Goal: Task Accomplishment & Management: Use online tool/utility

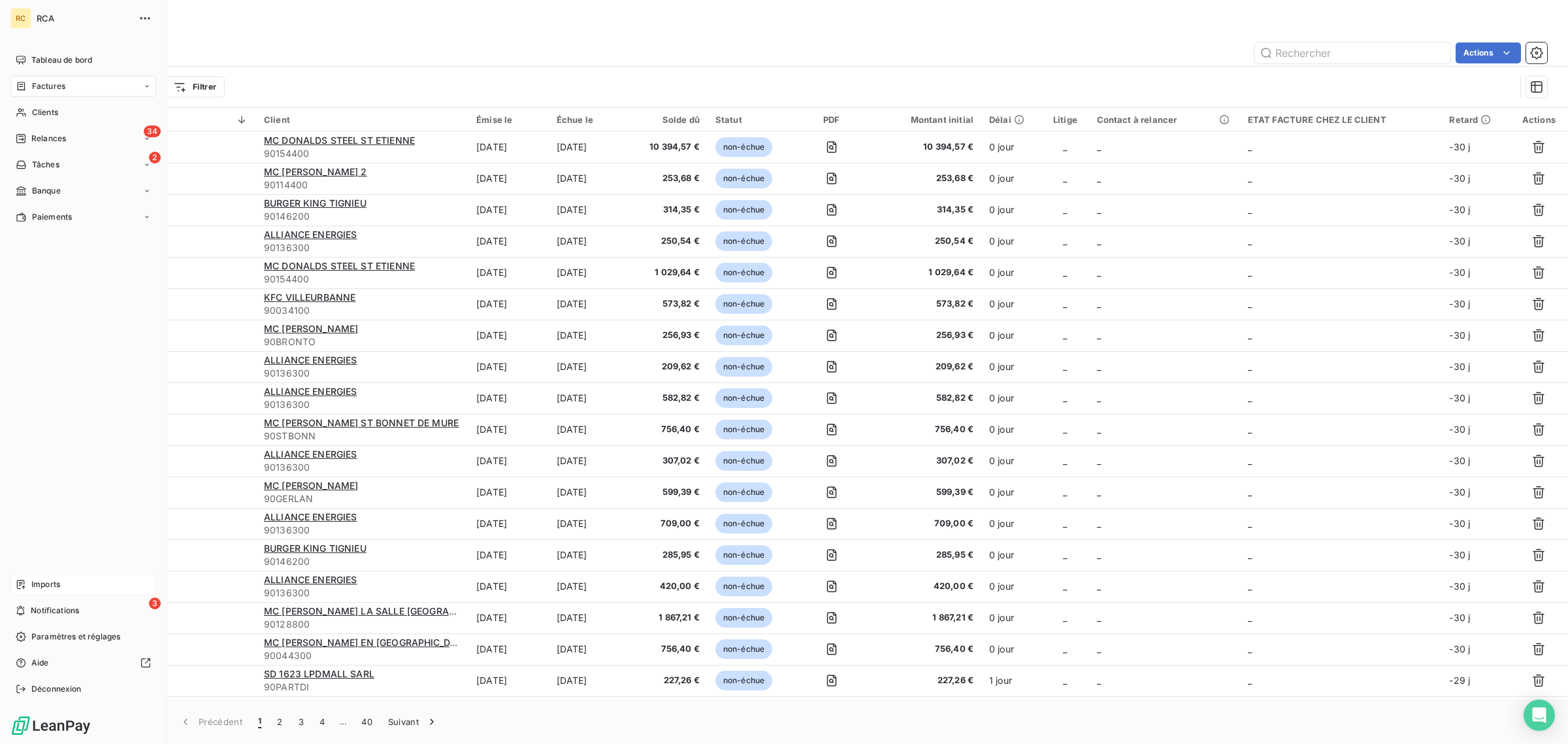
click at [50, 577] on div "Imports" at bounding box center [83, 584] width 146 height 21
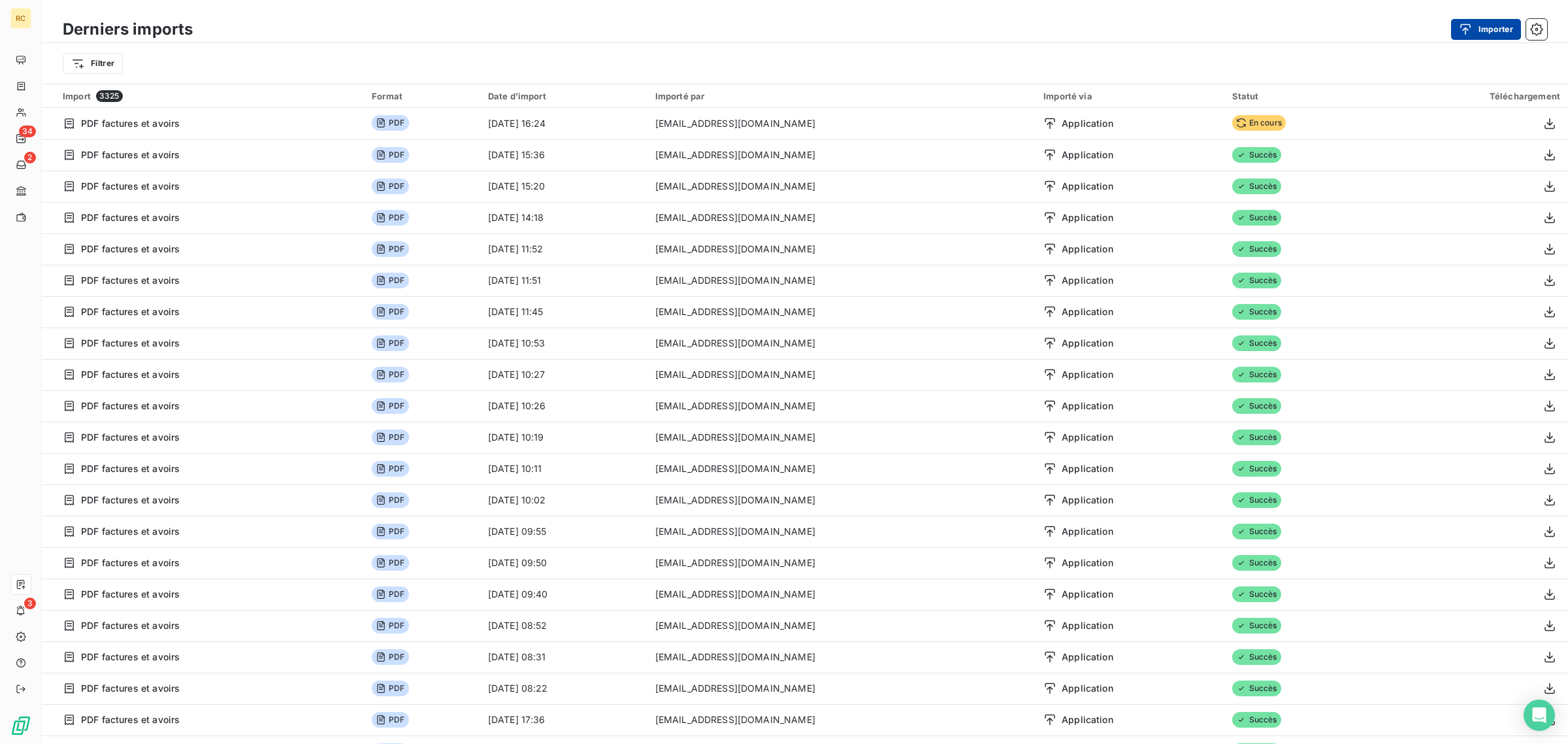
click at [1491, 24] on button "Importer" at bounding box center [1486, 29] width 70 height 21
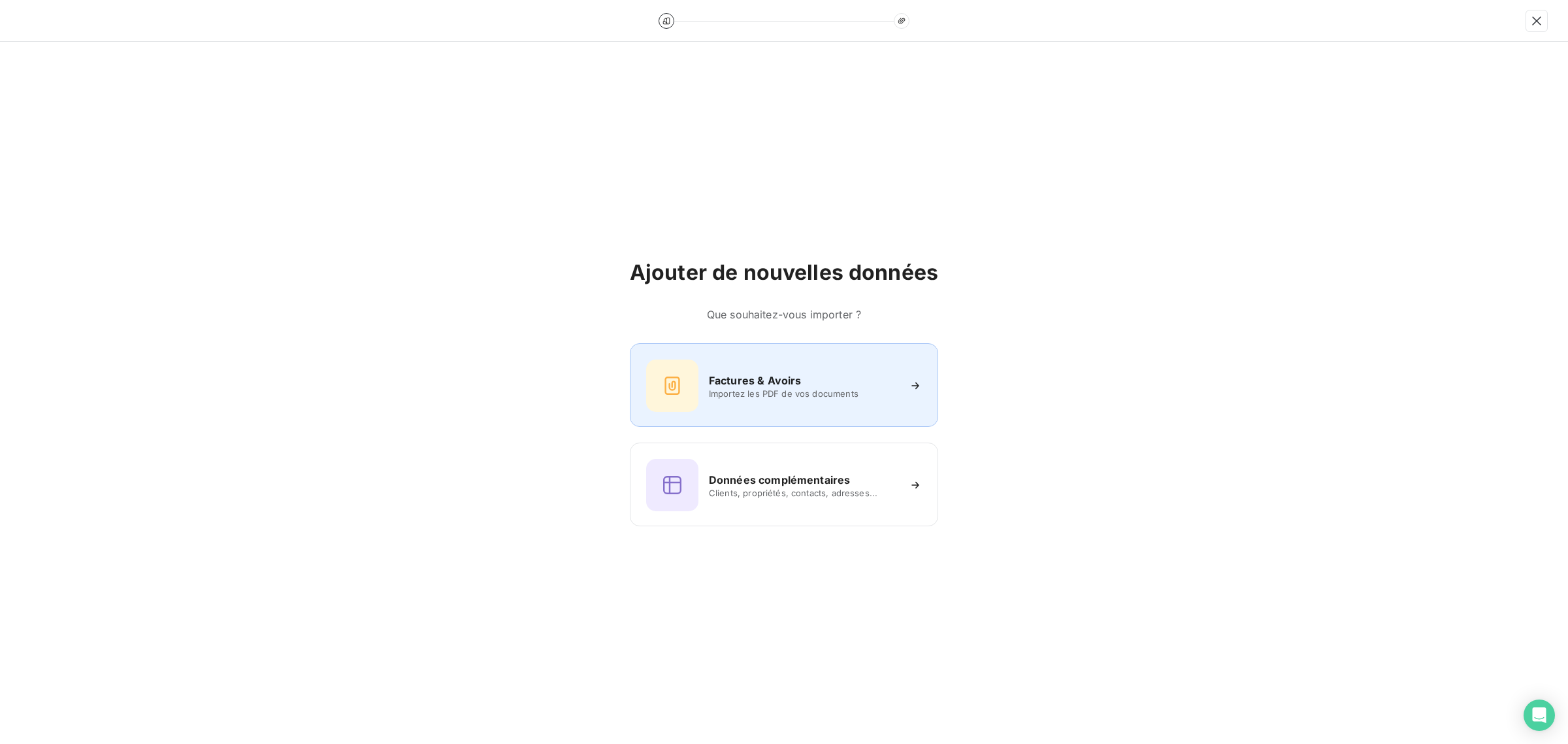
click at [765, 380] on h6 "Factures & Avoirs" at bounding box center [755, 380] width 93 height 16
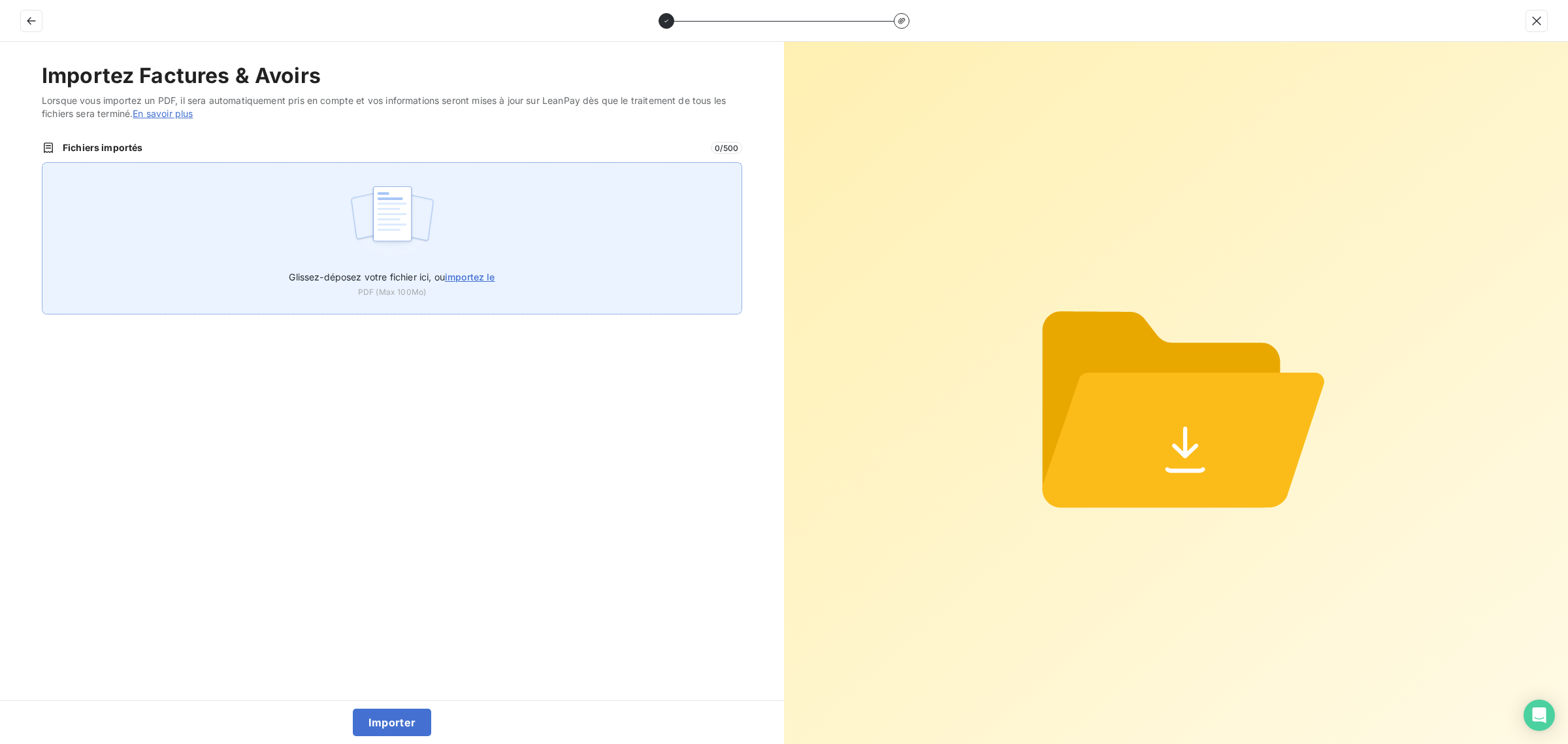
click at [248, 222] on div "Glissez-déposez votre fichier ici, ou importez le PDF (Max 100Mo)" at bounding box center [392, 238] width 700 height 152
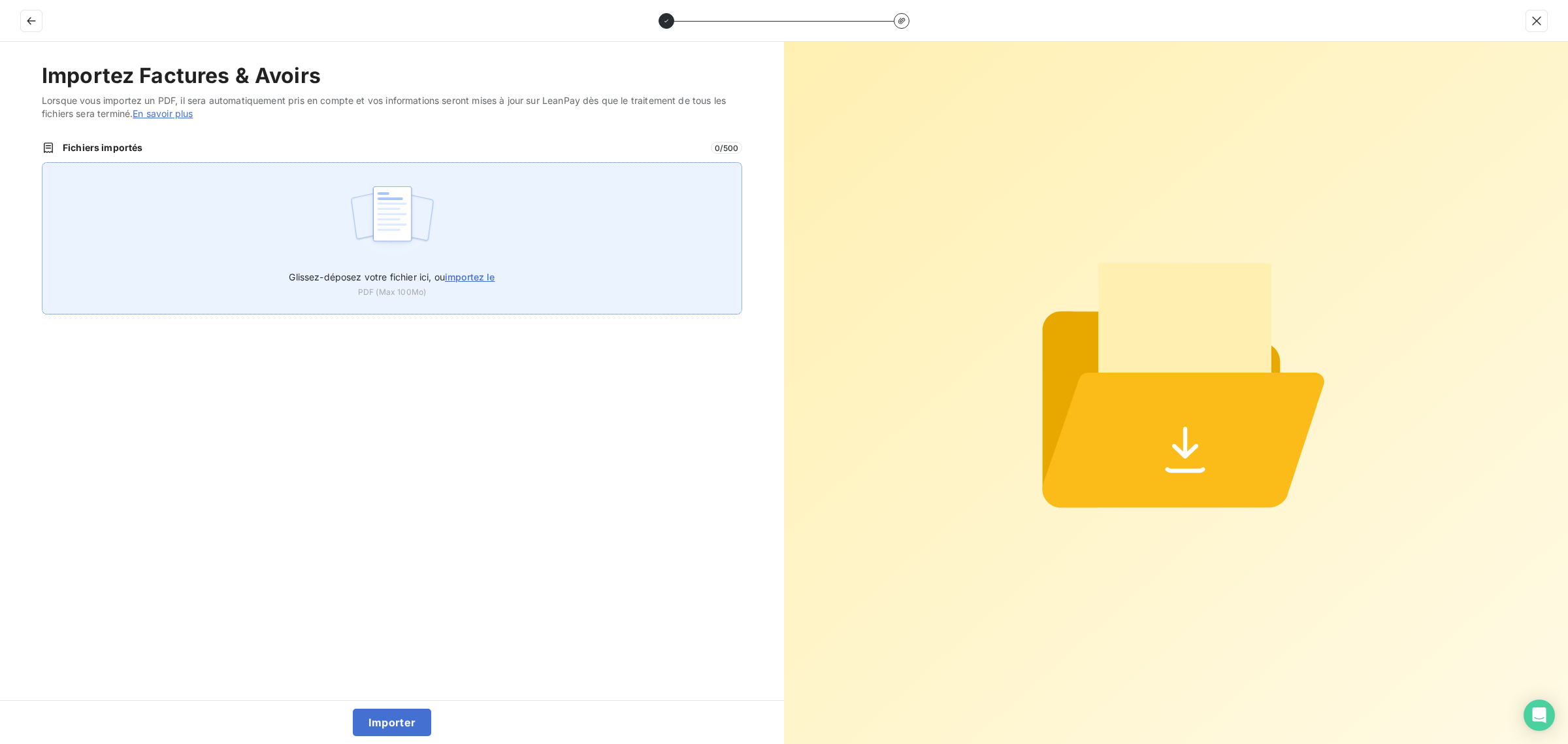
type input "C:\fakepath\FC38835.pdf"
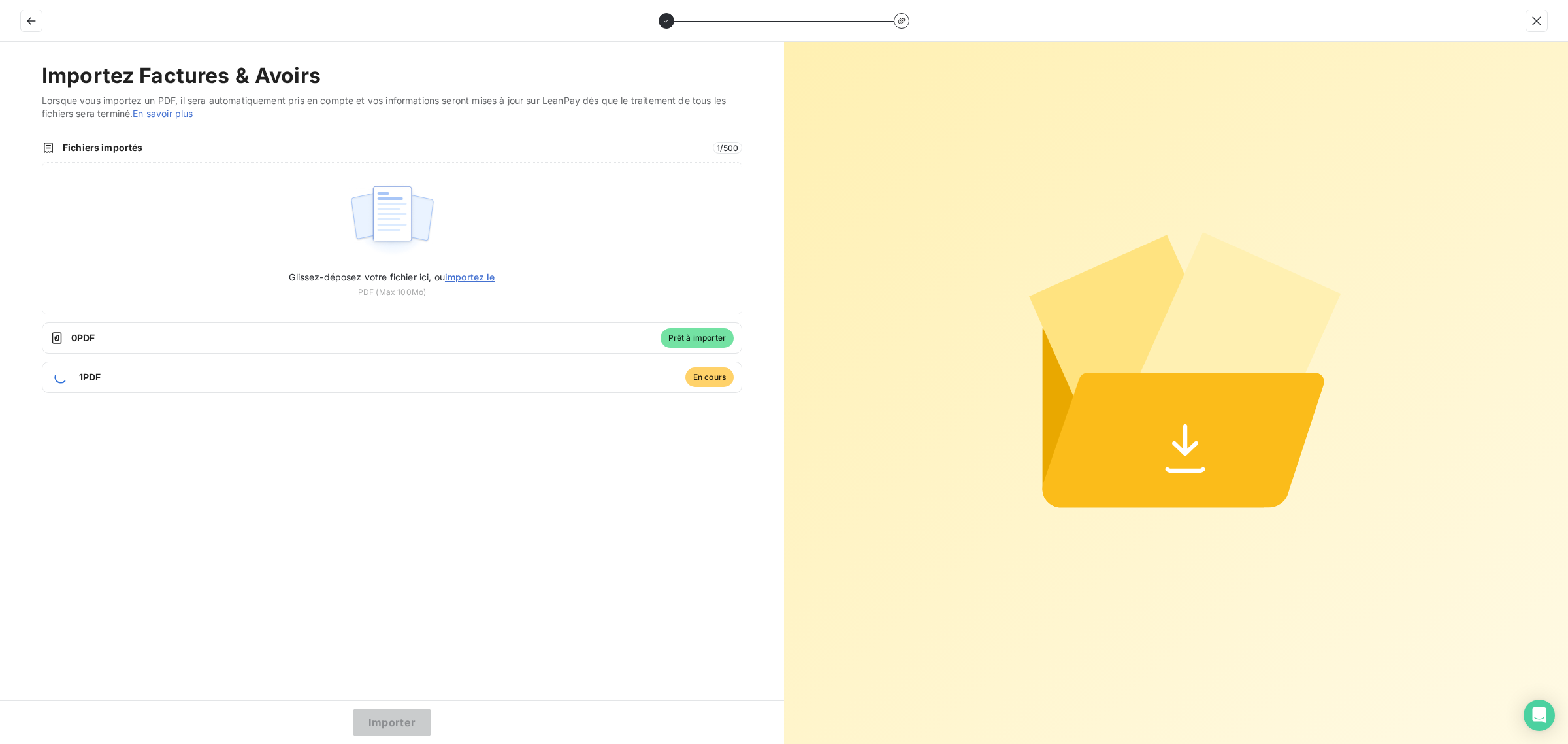
click at [401, 704] on div "Importer" at bounding box center [392, 721] width 784 height 44
click at [399, 727] on button "Importer" at bounding box center [392, 722] width 79 height 28
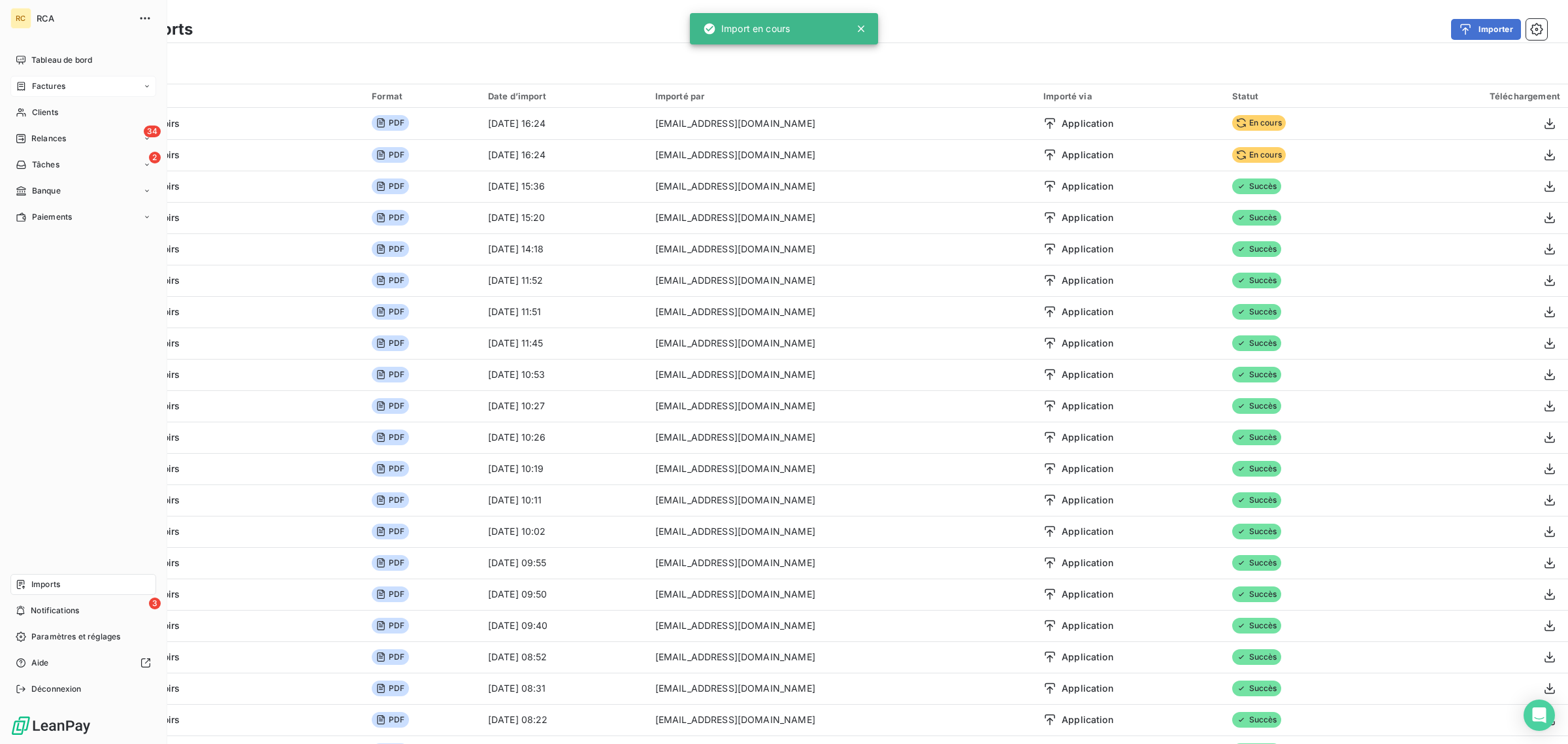
click at [28, 92] on div "Factures" at bounding box center [83, 86] width 146 height 21
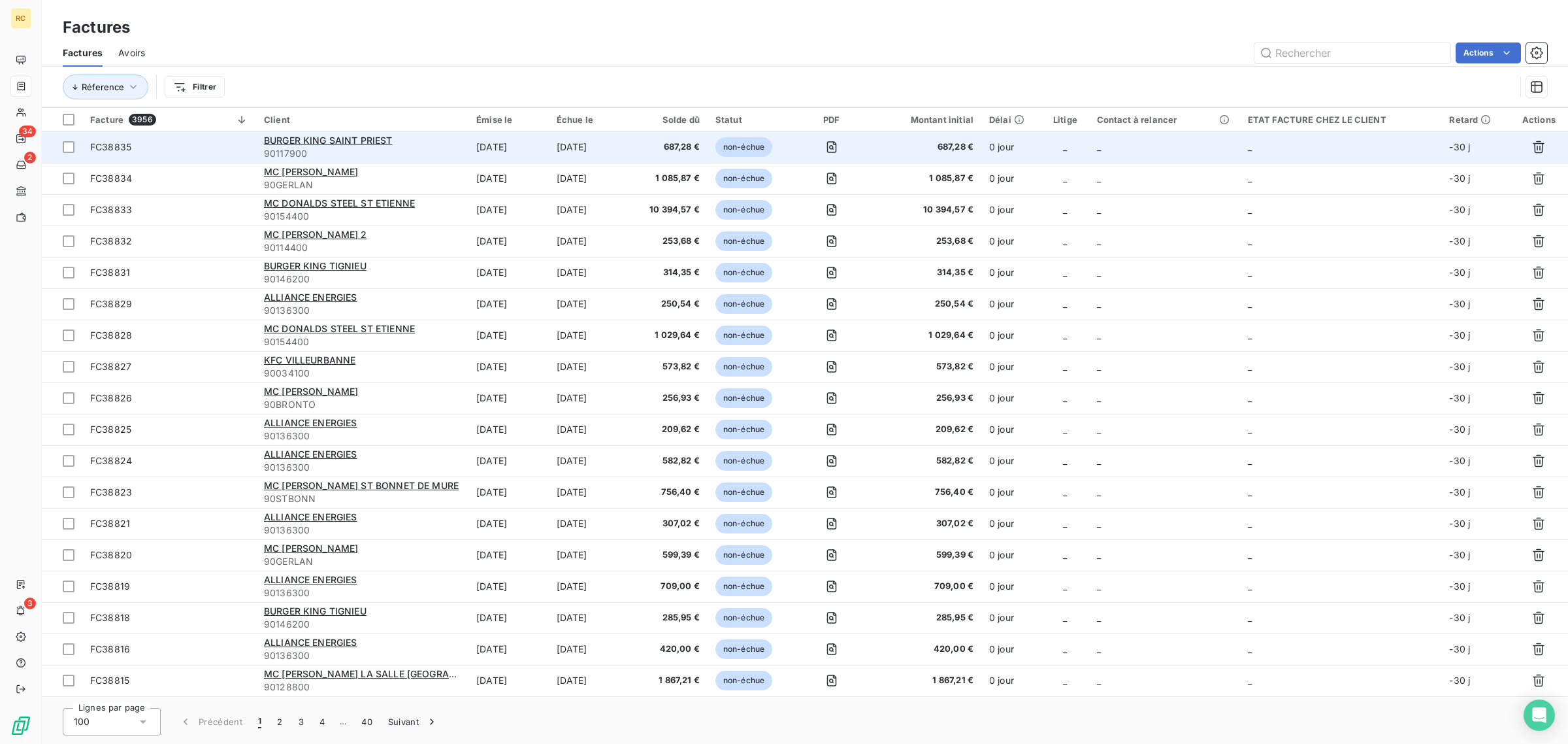
click at [210, 149] on span "FC38835" at bounding box center [169, 147] width 158 height 13
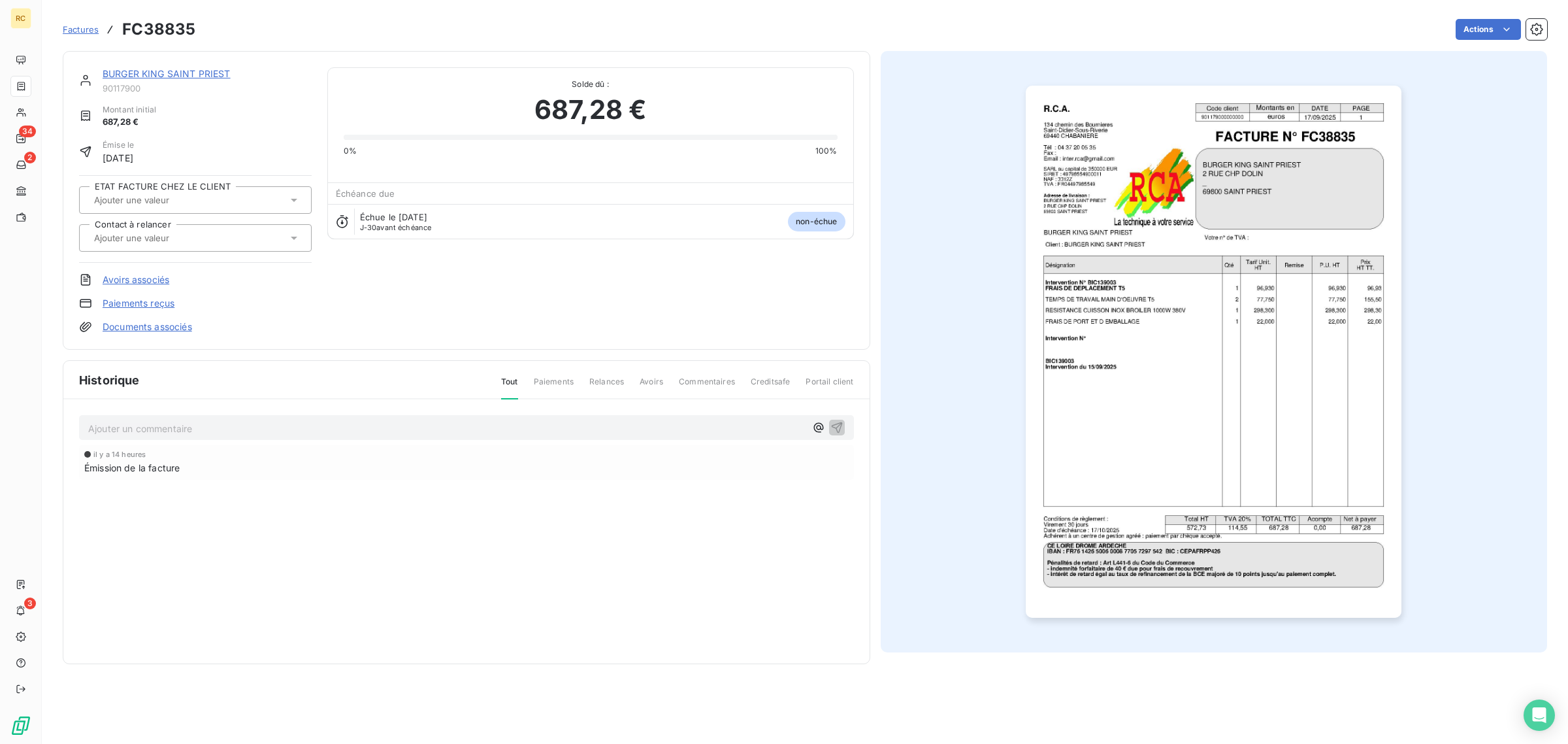
click at [149, 322] on link "Documents associés" at bounding box center [147, 326] width 90 height 13
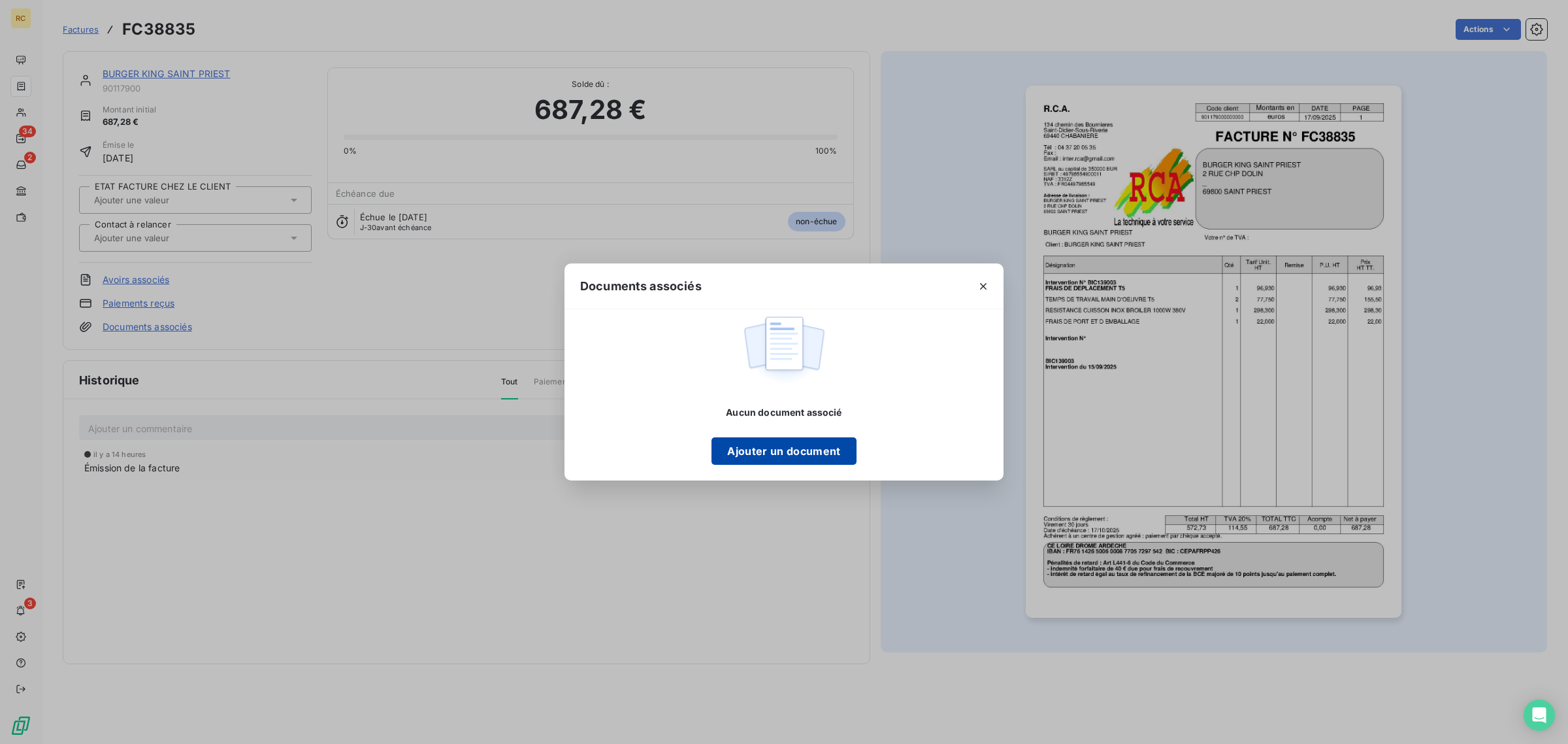
click at [809, 455] on button "Ajouter un document" at bounding box center [784, 451] width 144 height 28
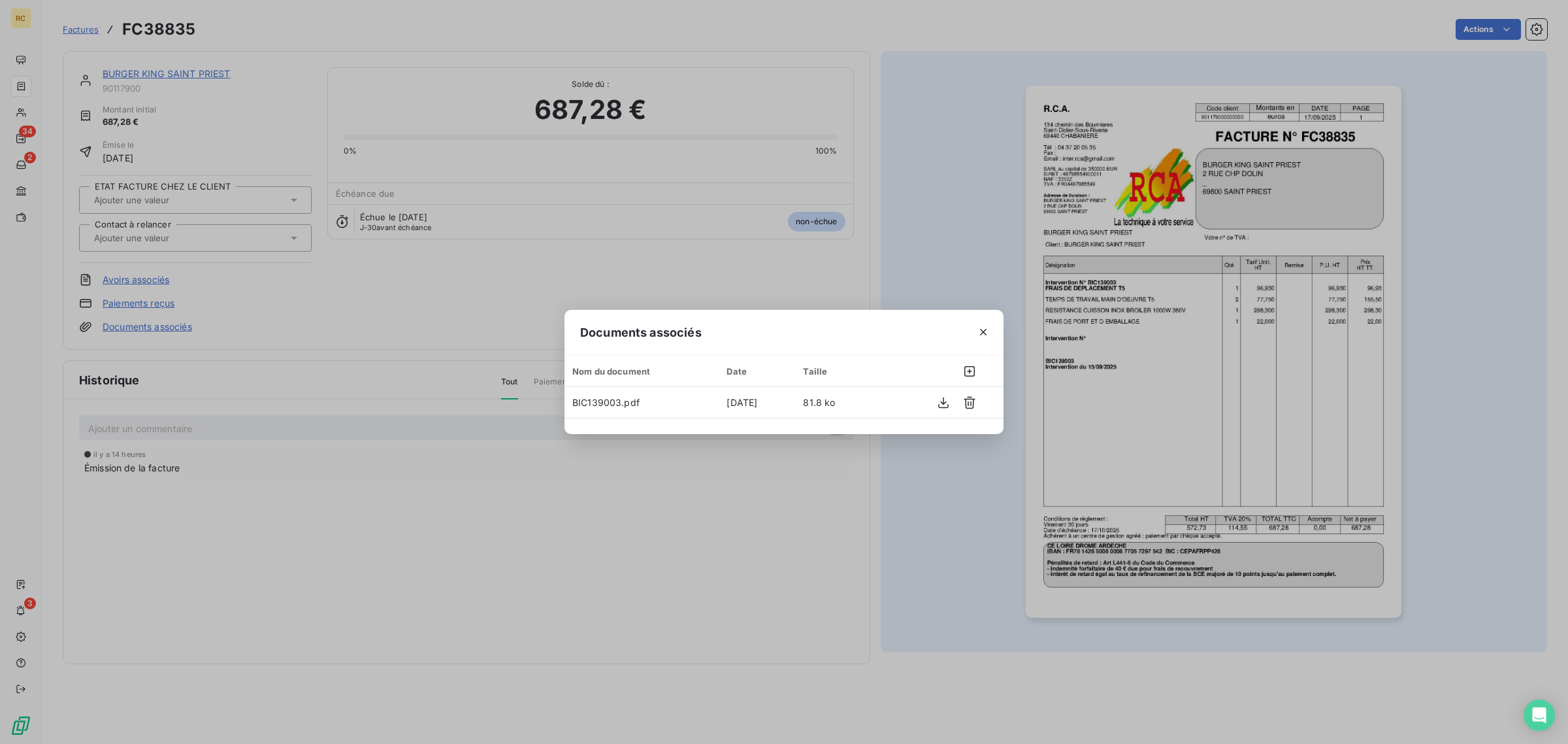
click at [972, 327] on div at bounding box center [983, 332] width 40 height 45
click at [1106, 330] on div "Documents associés Nom du document Date Taille BIC139003.pdf 17 sept. 2025 81.8…" at bounding box center [784, 372] width 1568 height 744
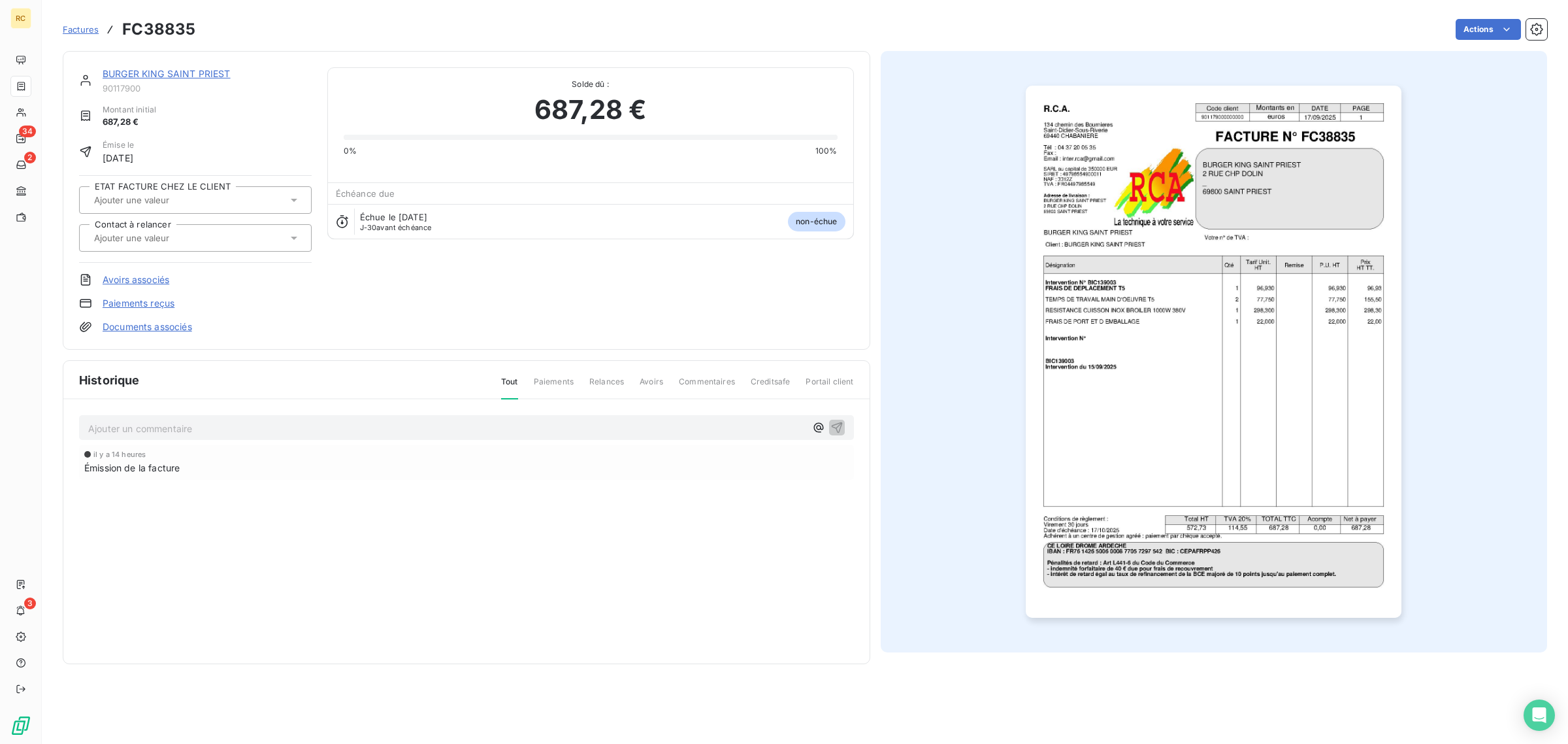
click at [1085, 329] on img "button" at bounding box center [1213, 352] width 376 height 532
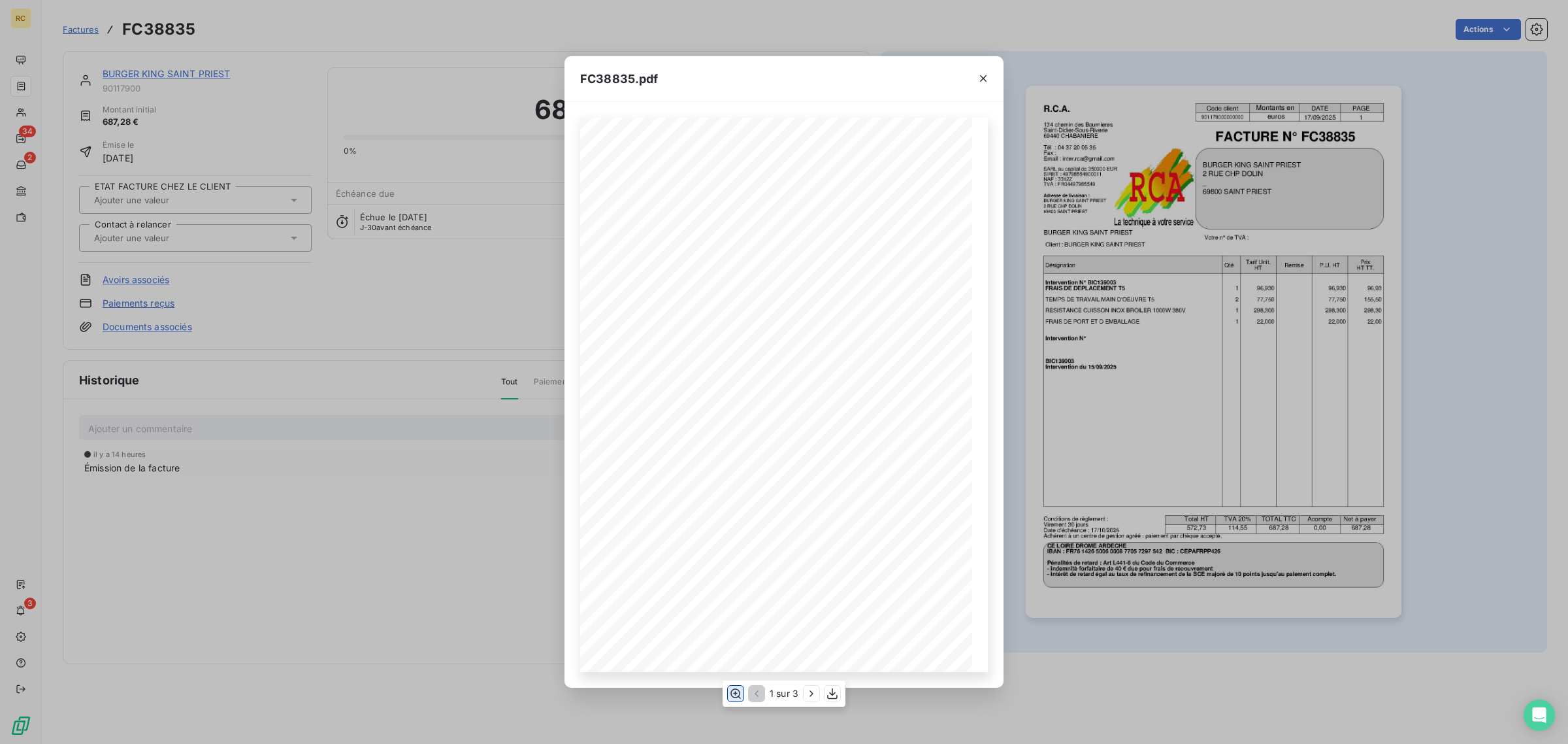
click at [735, 689] on icon "button" at bounding box center [735, 693] width 10 height 10
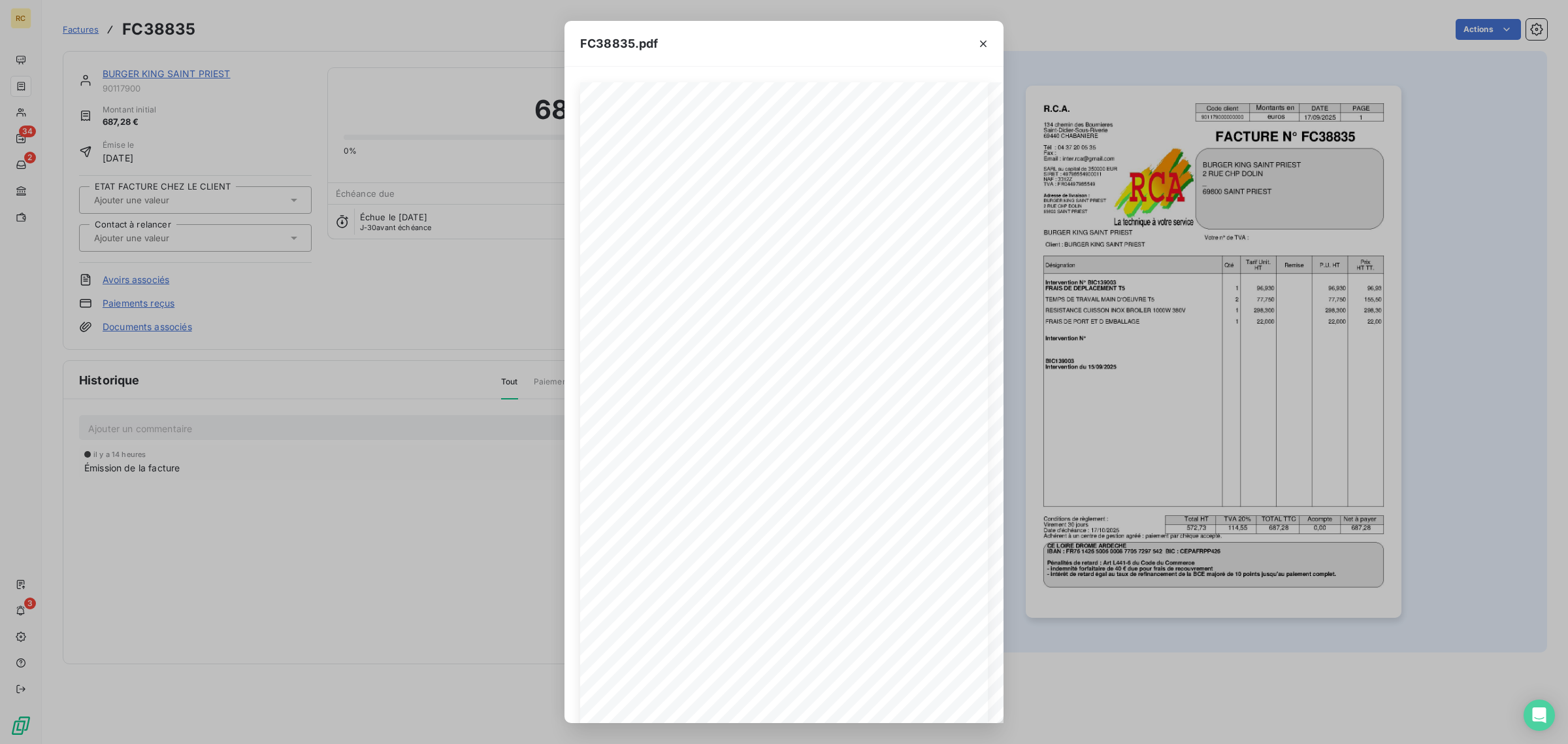
click at [499, 360] on div "FC38835.pdf R.C.A. Code client Montants en DATE PAGE 901179000000000 euros 17/0…" at bounding box center [784, 372] width 1568 height 744
